Goal: Transaction & Acquisition: Purchase product/service

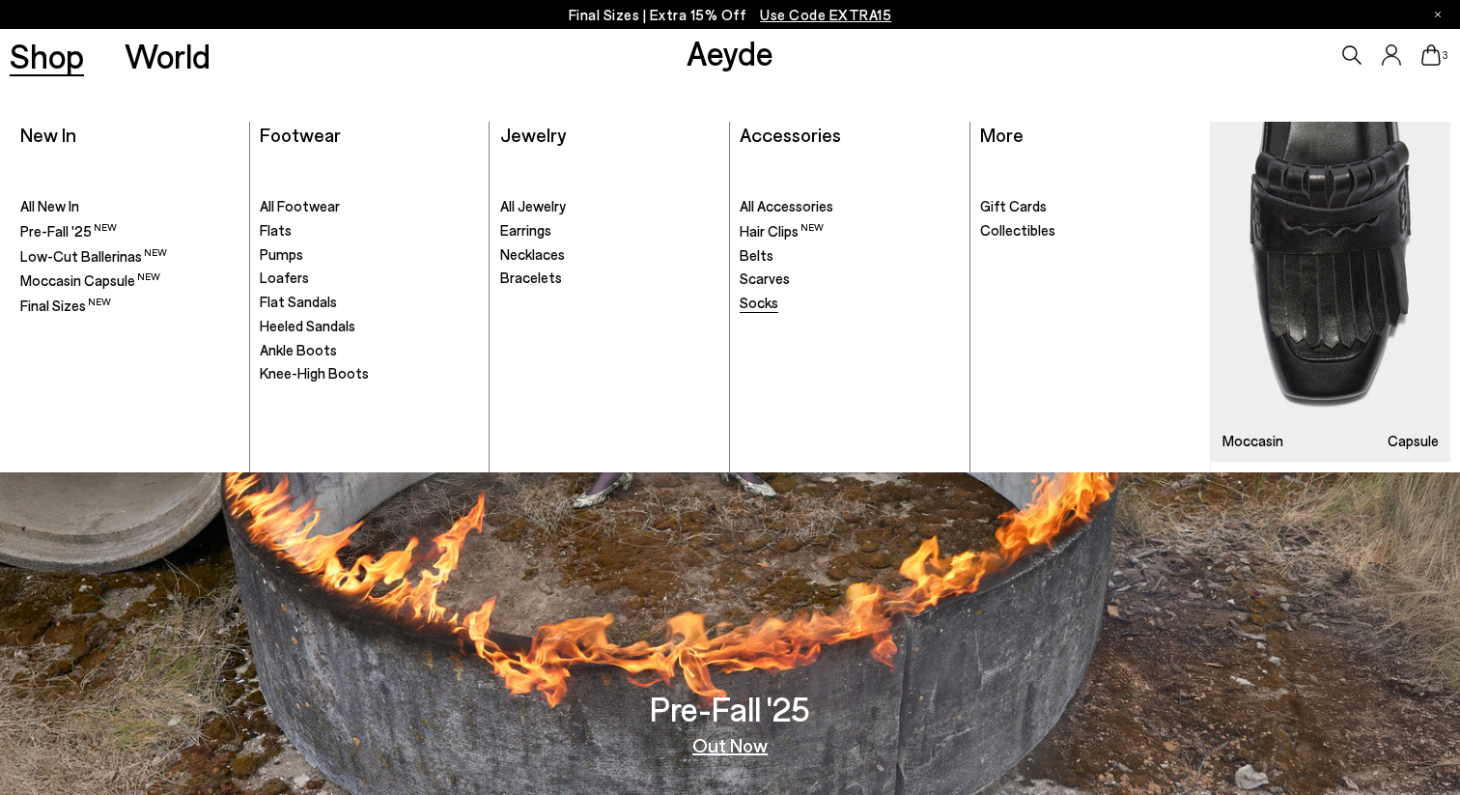
click at [752, 308] on span "Socks" at bounding box center [759, 302] width 39 height 17
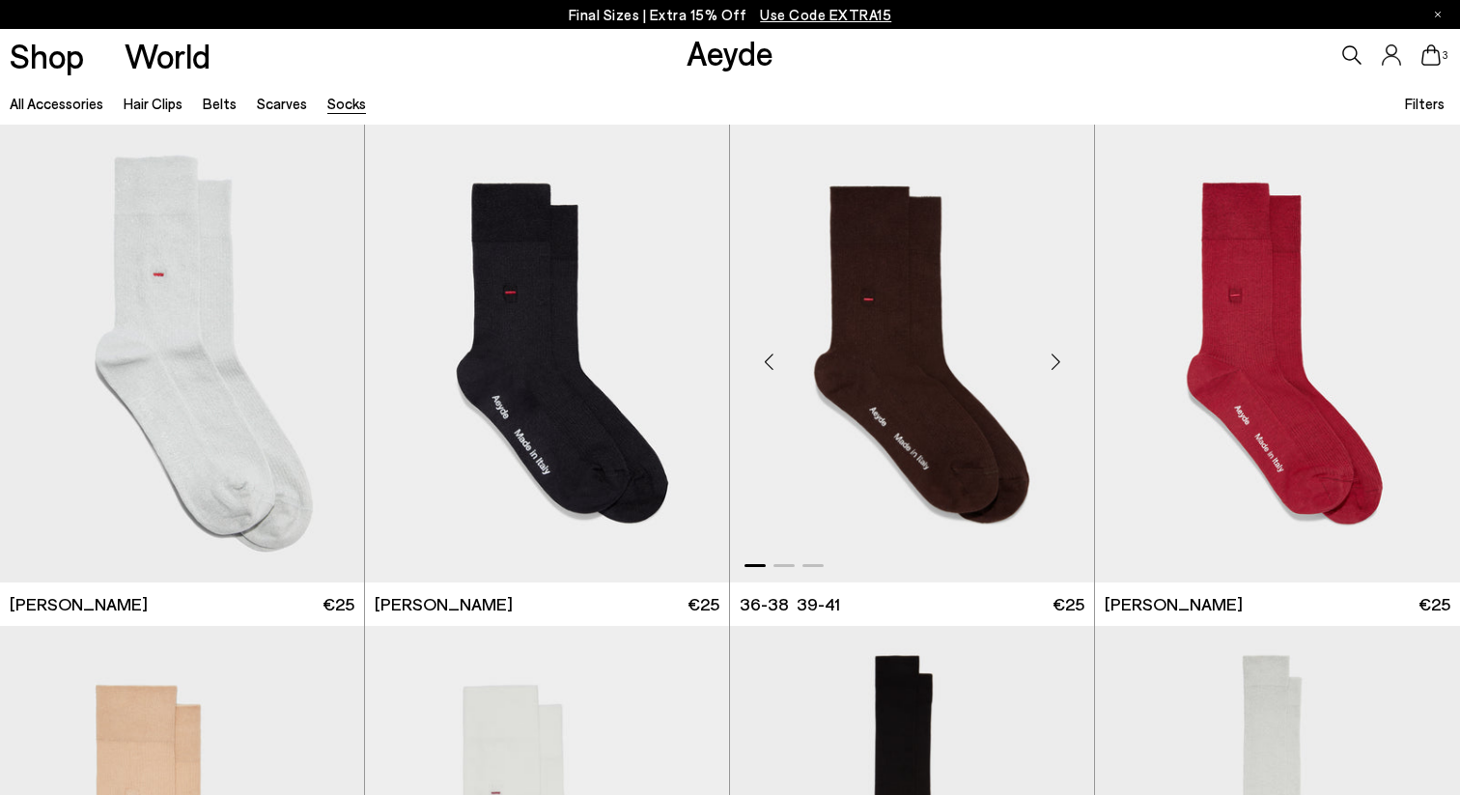
click at [954, 370] on img "1 / 3" at bounding box center [912, 354] width 364 height 458
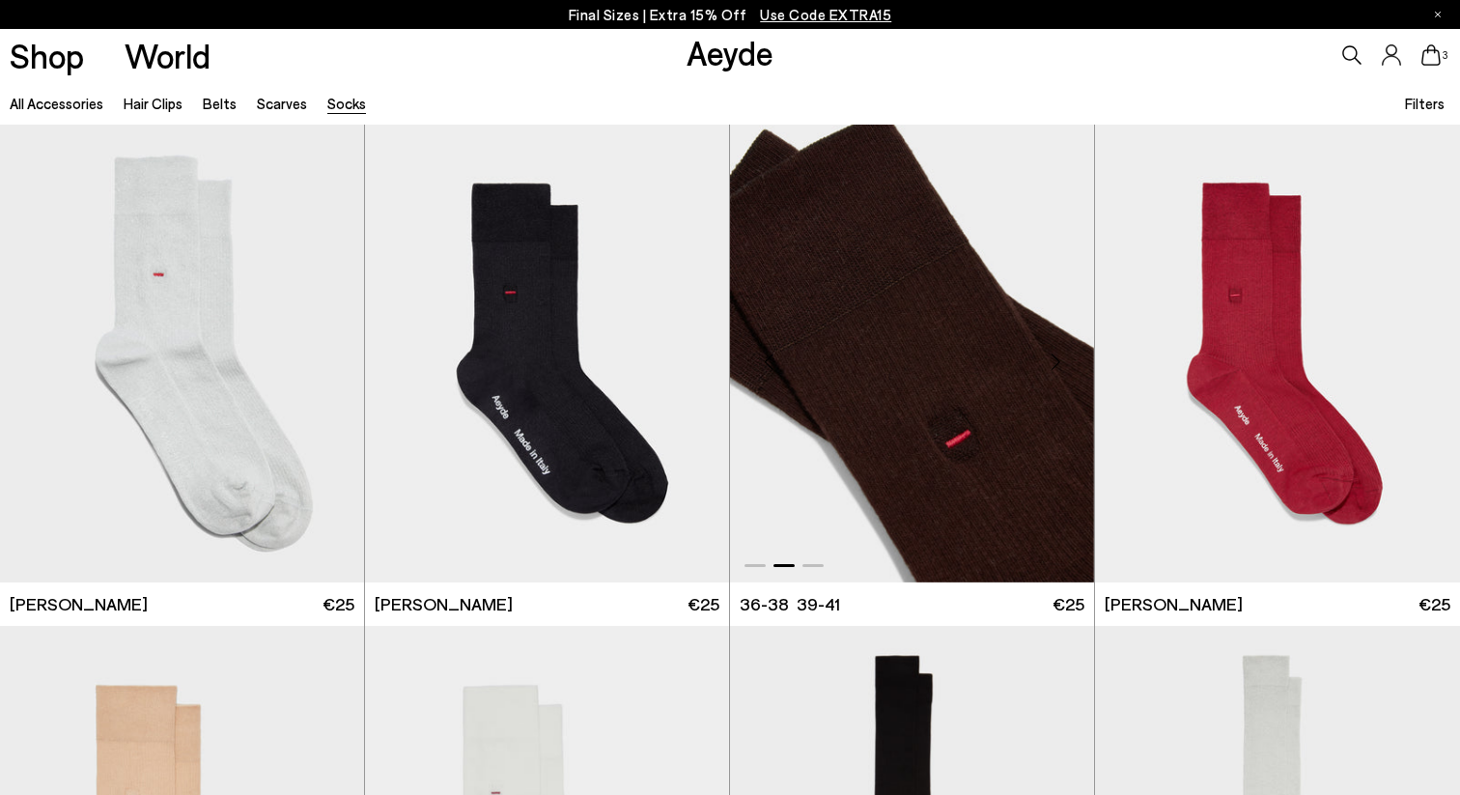
click at [954, 370] on img "2 / 3" at bounding box center [912, 354] width 364 height 458
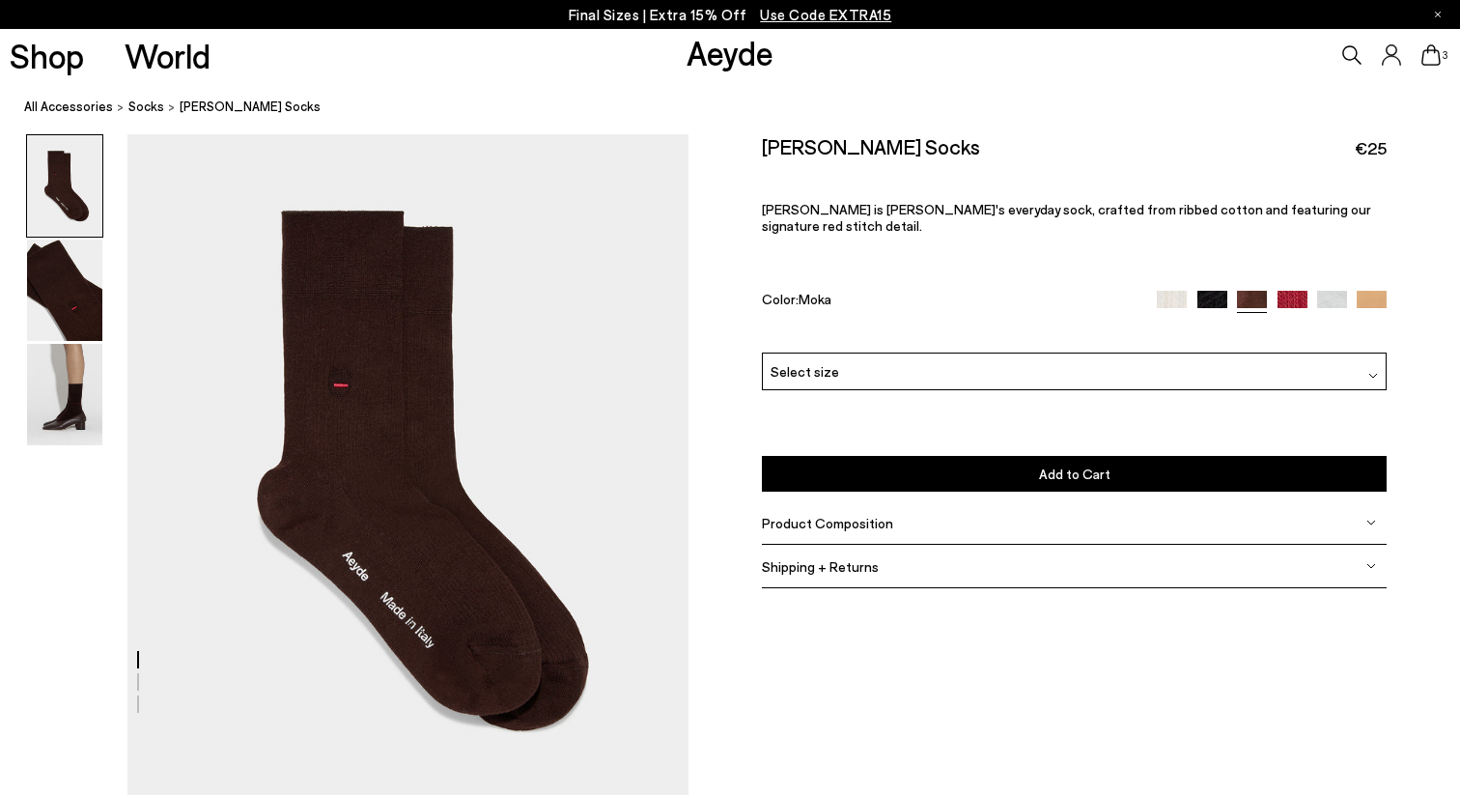
click at [1382, 291] on img at bounding box center [1372, 306] width 30 height 30
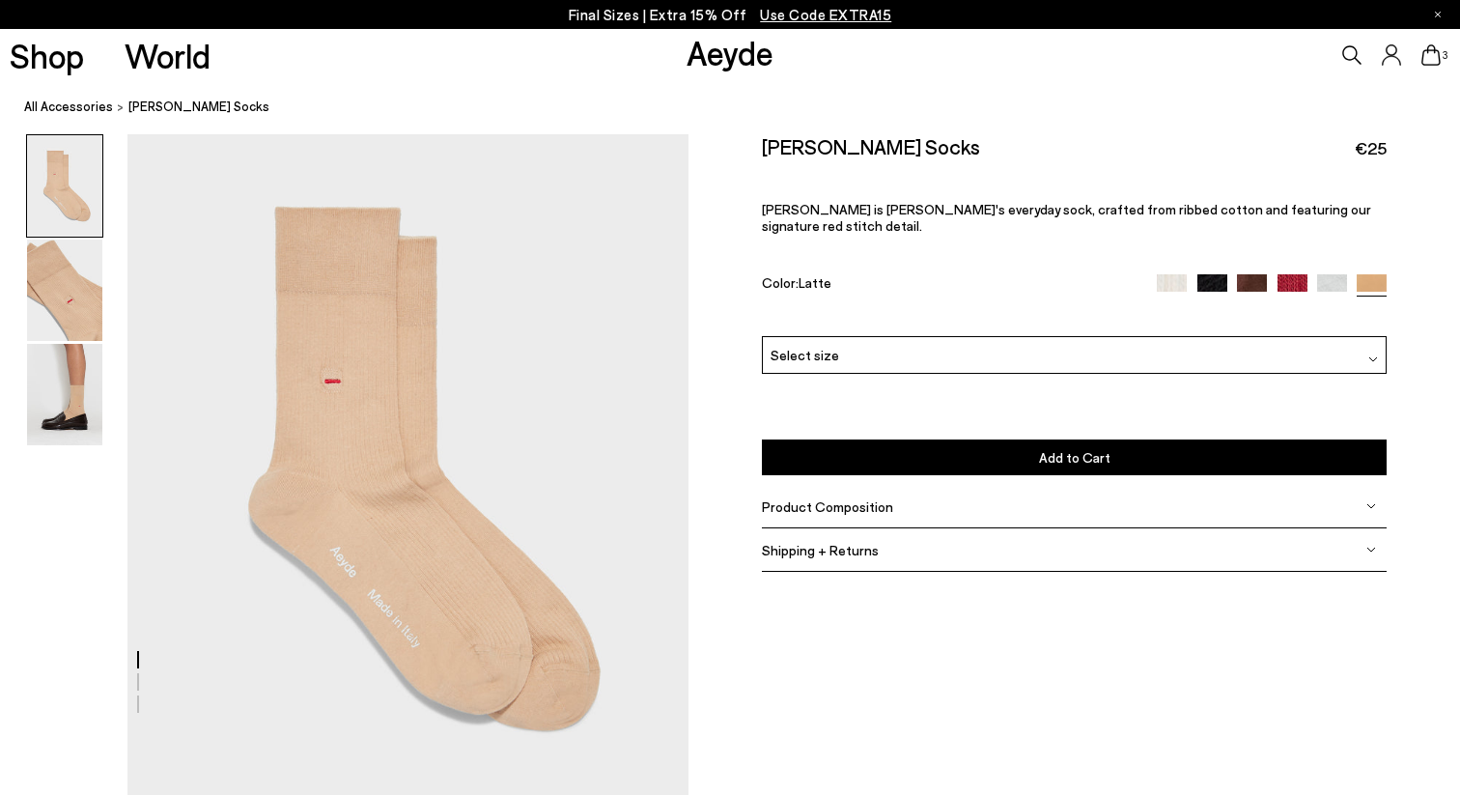
click at [1178, 274] on img at bounding box center [1172, 289] width 30 height 30
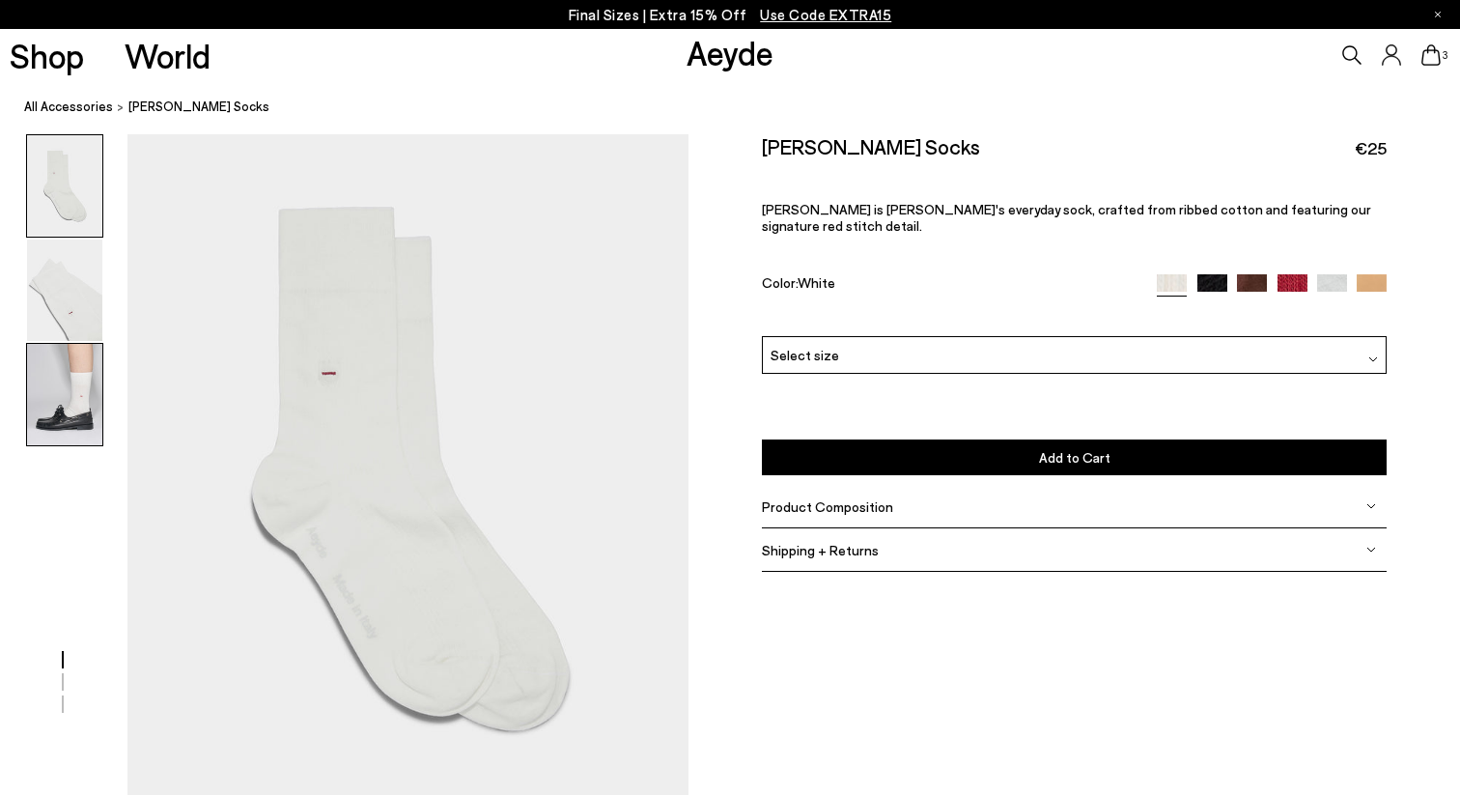
click at [71, 362] on img at bounding box center [64, 394] width 75 height 101
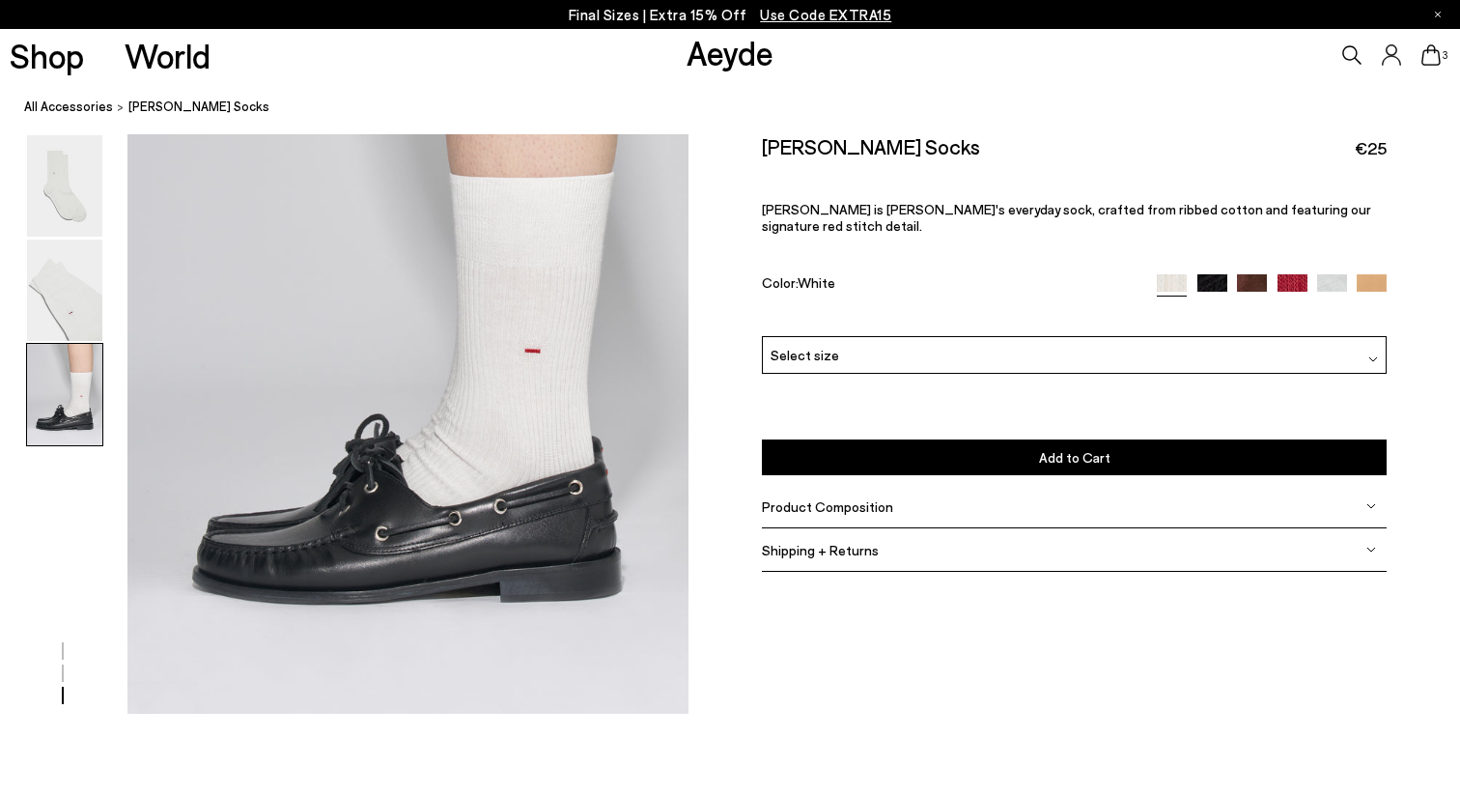
scroll to position [1599, 0]
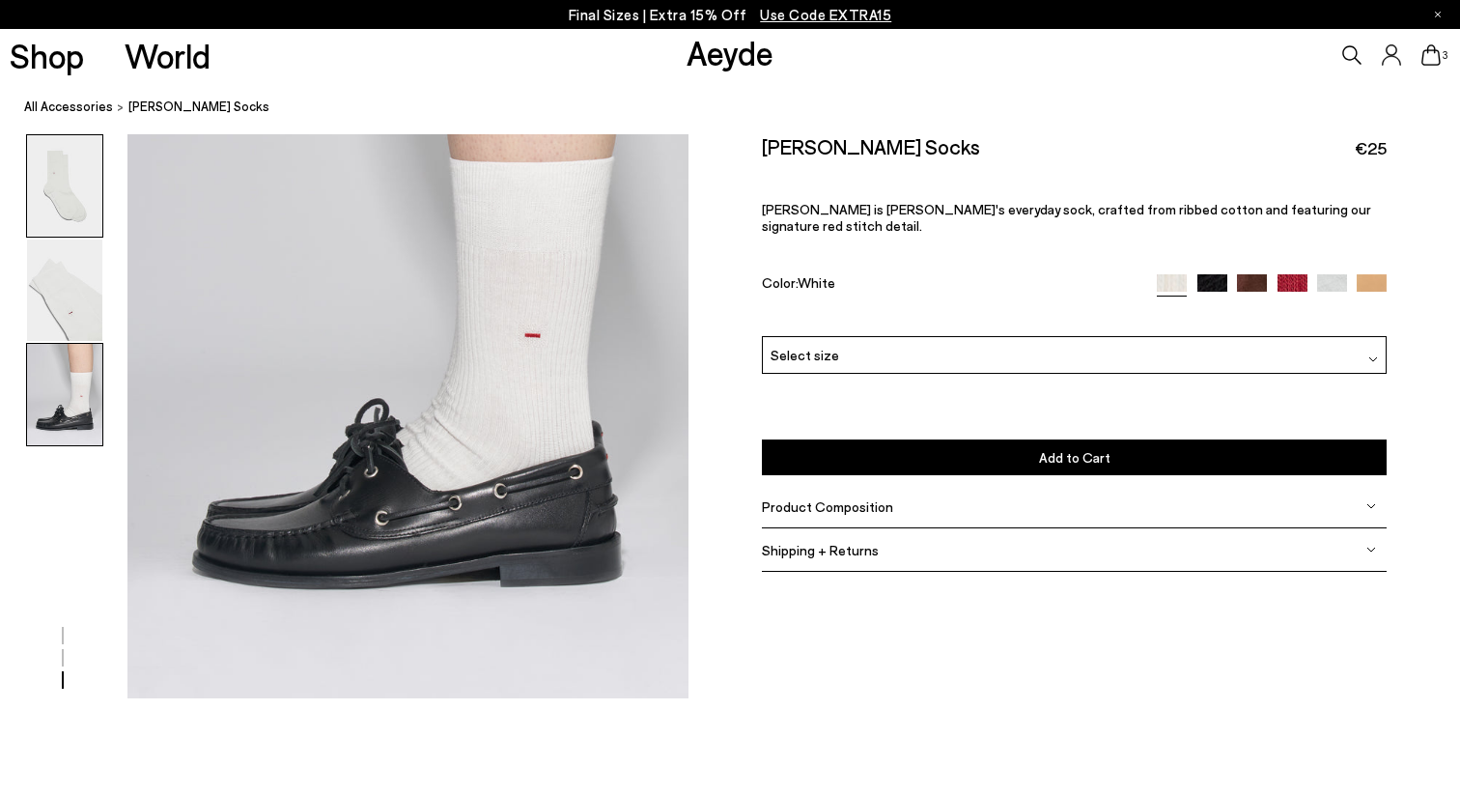
click at [81, 175] on img at bounding box center [64, 185] width 75 height 101
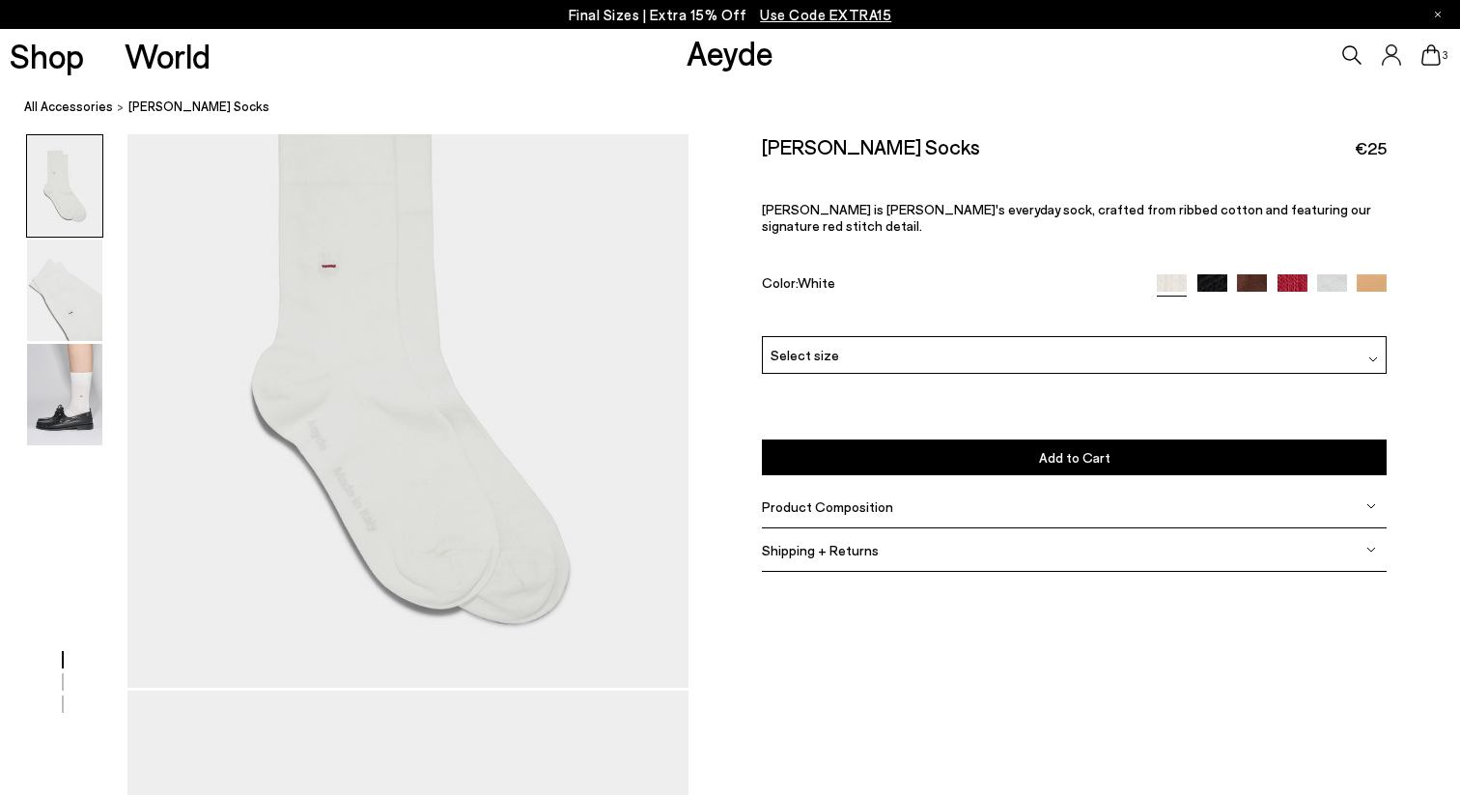
scroll to position [0, 0]
